Goal: Task Accomplishment & Management: Use online tool/utility

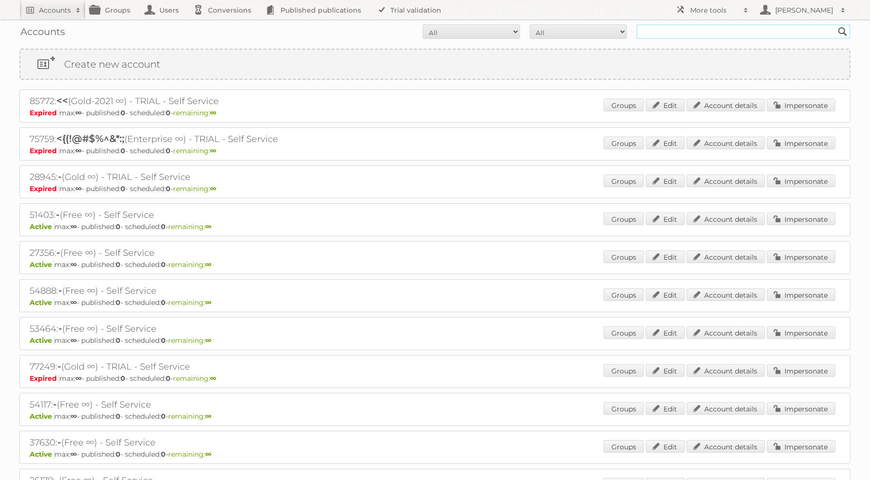
click at [704, 32] on input "text" at bounding box center [744, 31] width 214 height 15
type input "welkoop"
click at [836, 24] on input "Search" at bounding box center [843, 31] width 15 height 15
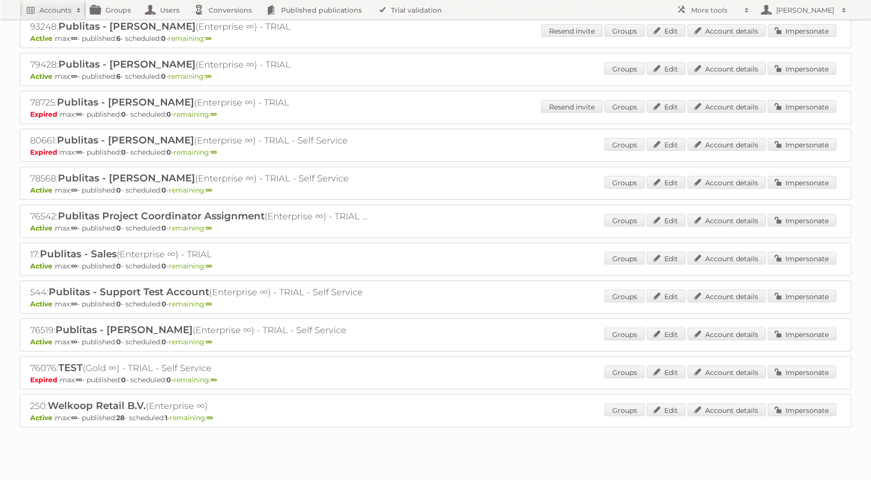
scroll to position [229, 0]
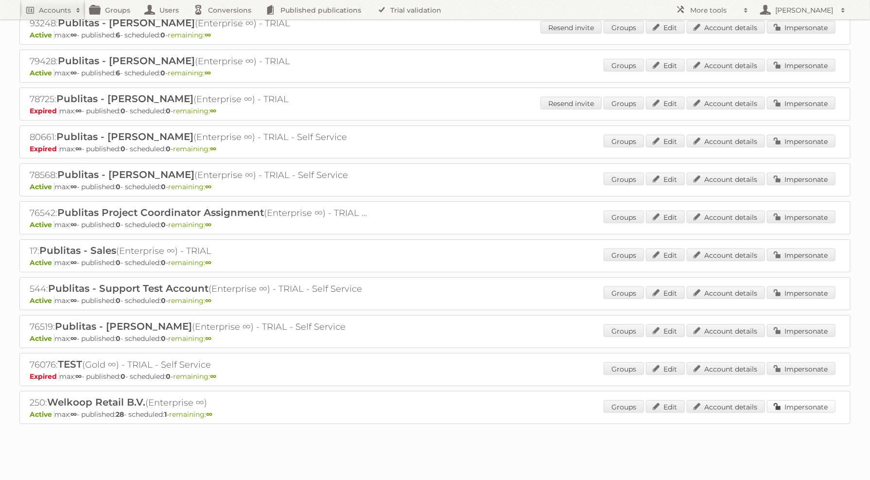
click at [787, 400] on link "Impersonate" at bounding box center [801, 406] width 69 height 13
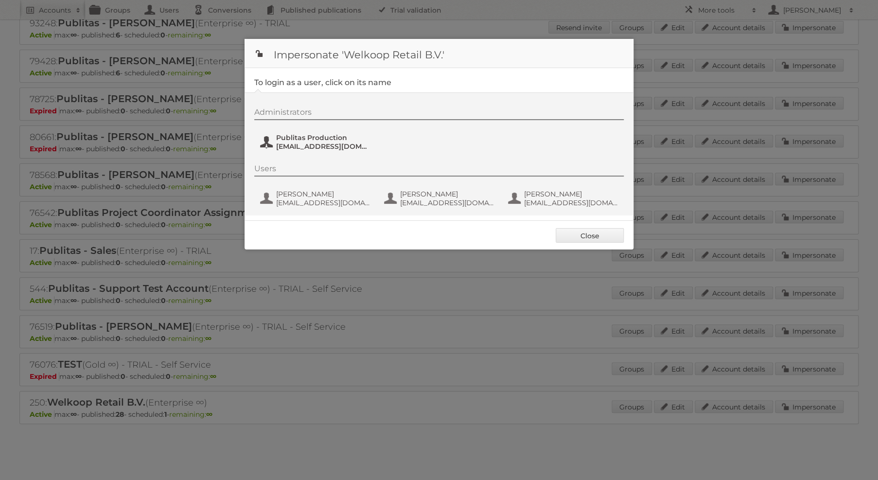
click at [313, 141] on span "Publitas Production" at bounding box center [323, 137] width 94 height 9
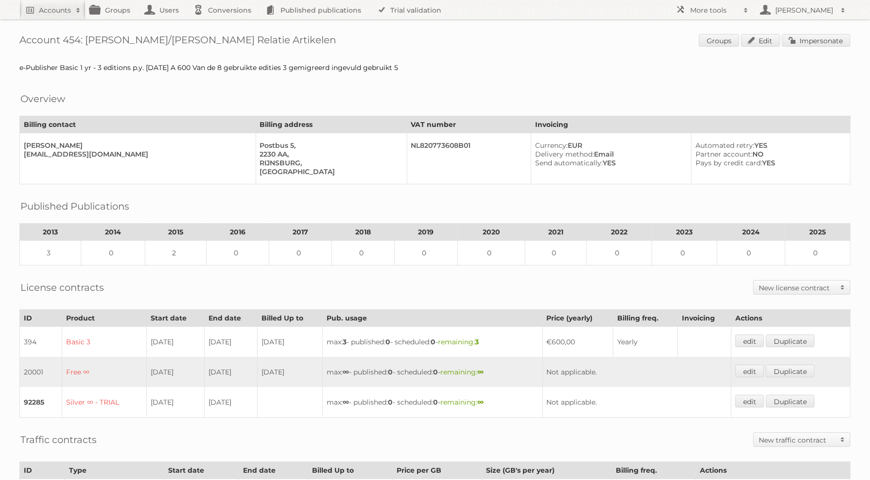
click at [822, 48] on div "Account 454: Hoogenboom/Ravelli Relatie Artikelen Groups Edit Impersonate e-Pub…" at bounding box center [435, 325] width 870 height 651
click at [826, 41] on link "Impersonate" at bounding box center [816, 40] width 69 height 13
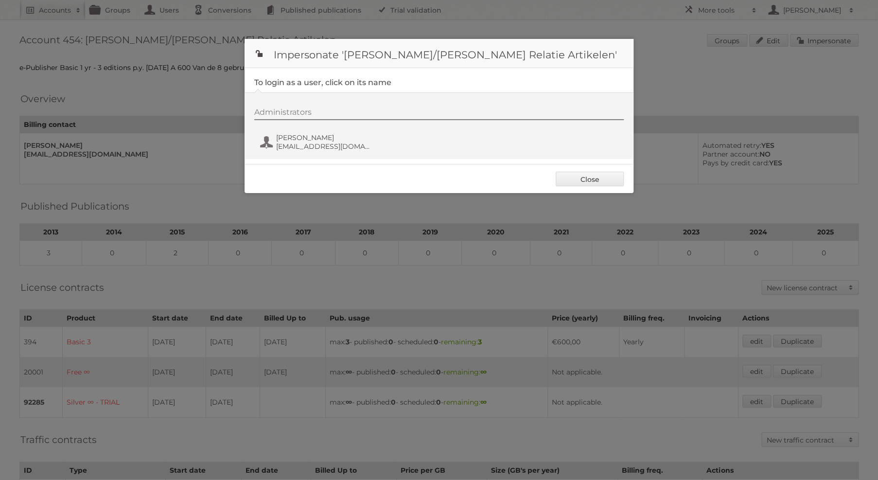
click at [321, 131] on div "Administrators Jacco Hoogenboom jacco@relatieartikel.nl" at bounding box center [443, 130] width 379 height 47
click at [320, 144] on span "jacco@relatieartikel.nl" at bounding box center [323, 146] width 94 height 9
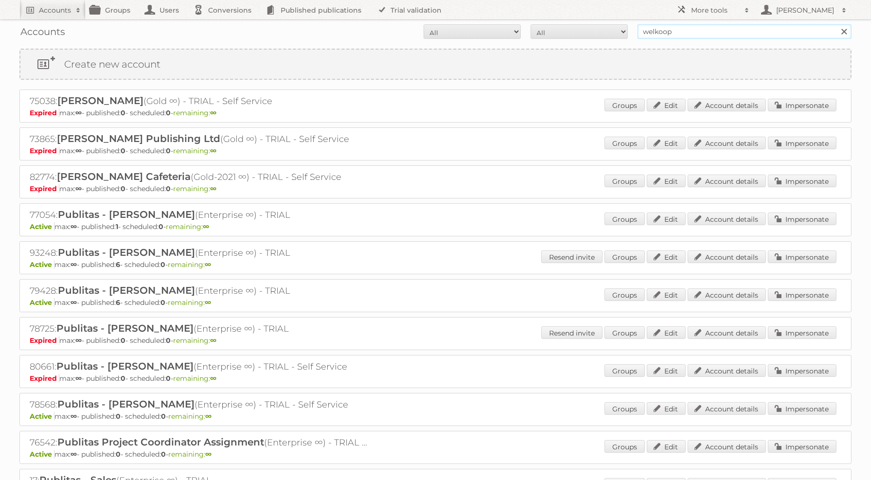
click at [738, 36] on input "welkoop" at bounding box center [744, 31] width 214 height 15
type input "aud"
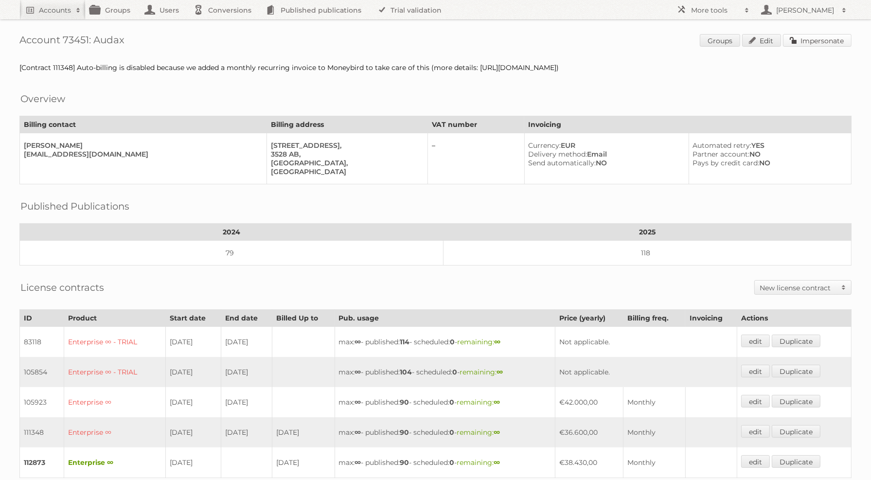
click at [798, 40] on link "Impersonate" at bounding box center [817, 40] width 69 height 13
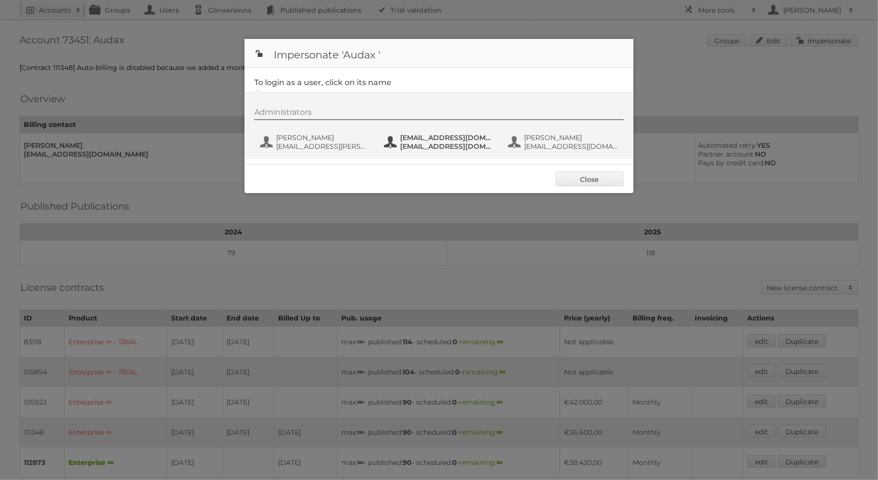
click at [430, 141] on span "[EMAIL_ADDRESS][DOMAIN_NAME]" at bounding box center [447, 137] width 94 height 9
